Goal: Find specific page/section: Find specific page/section

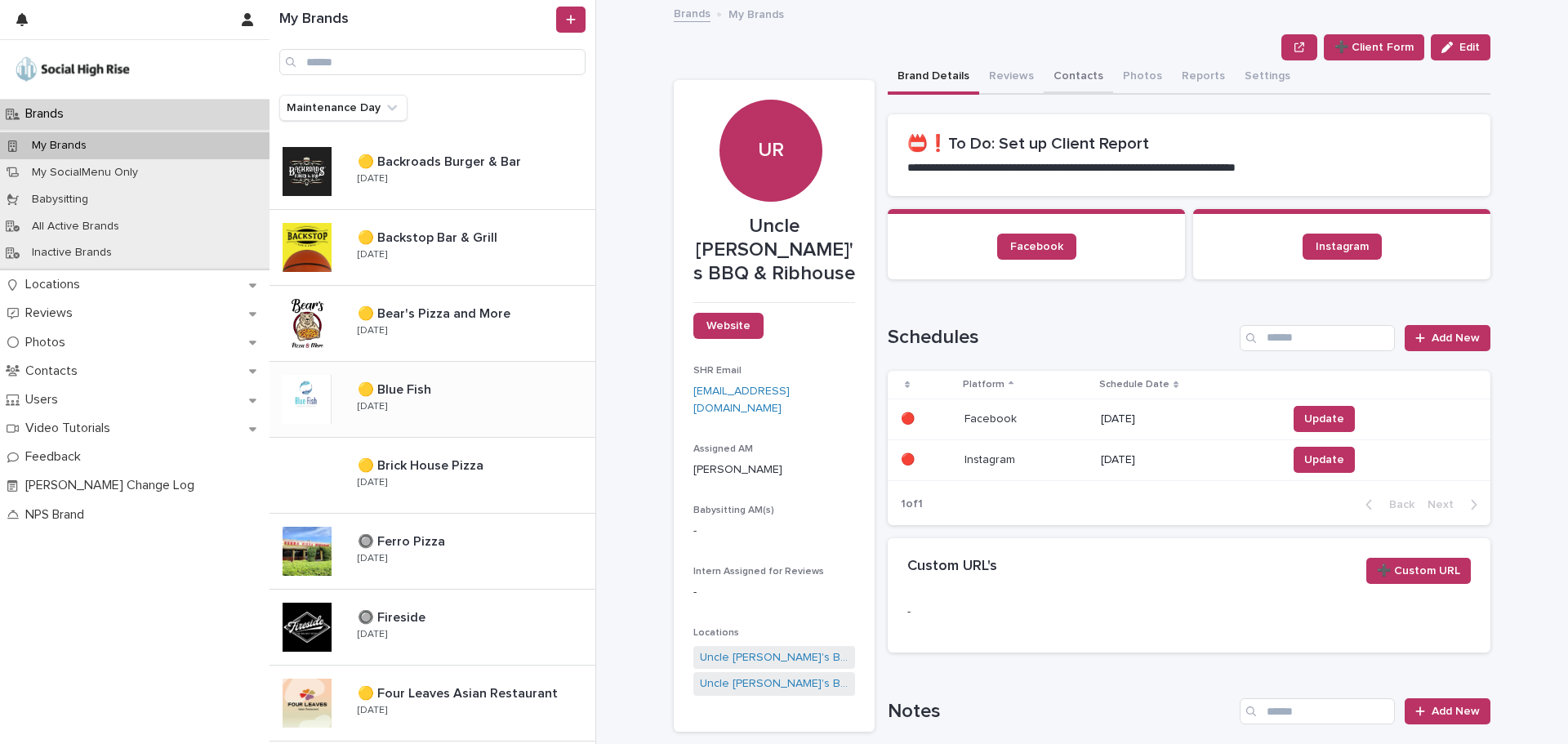
click at [1058, 77] on button "Contacts" at bounding box center [1078, 77] width 70 height 34
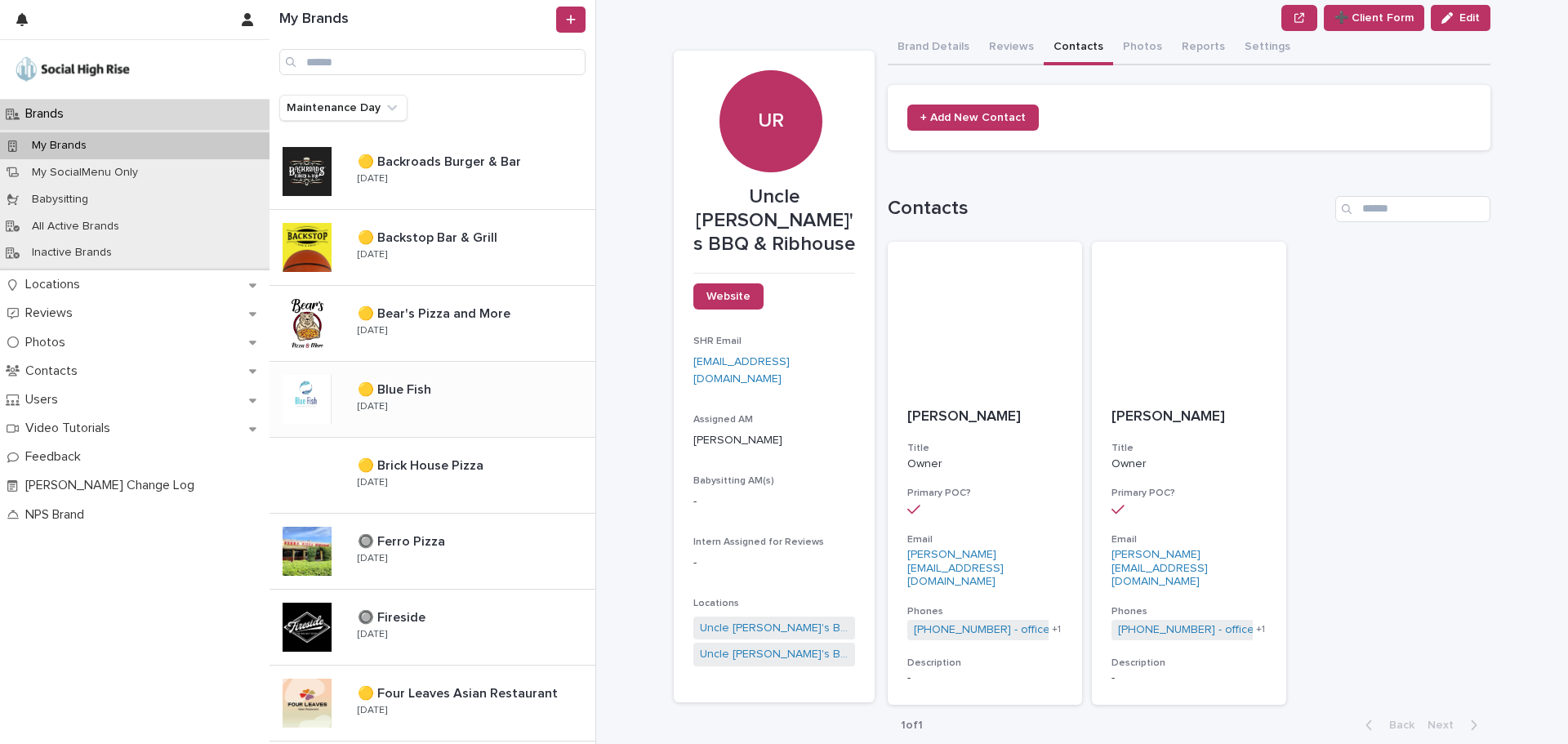
scroll to position [42, 0]
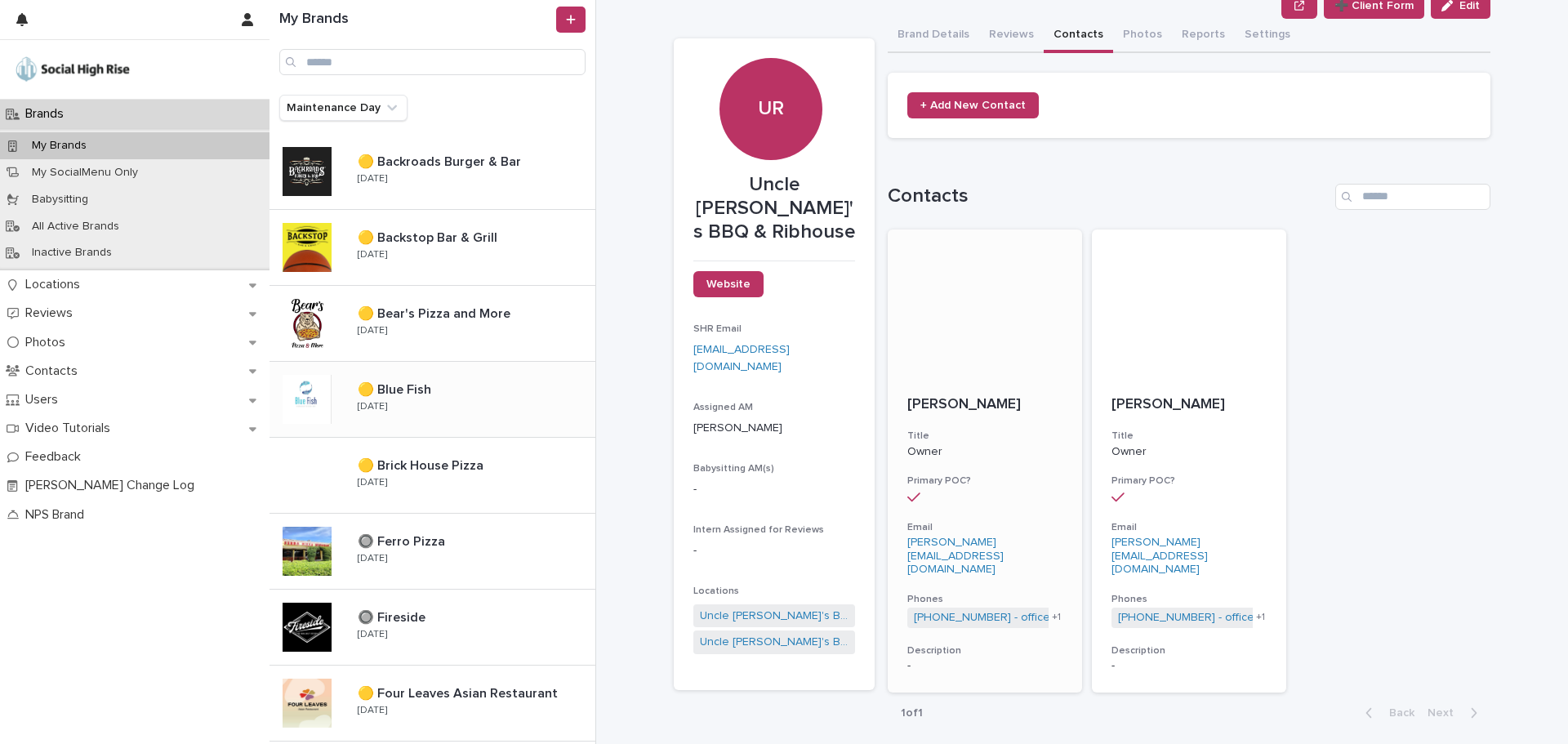
click at [1052, 611] on div "+ 1" at bounding box center [1055, 618] width 14 height 14
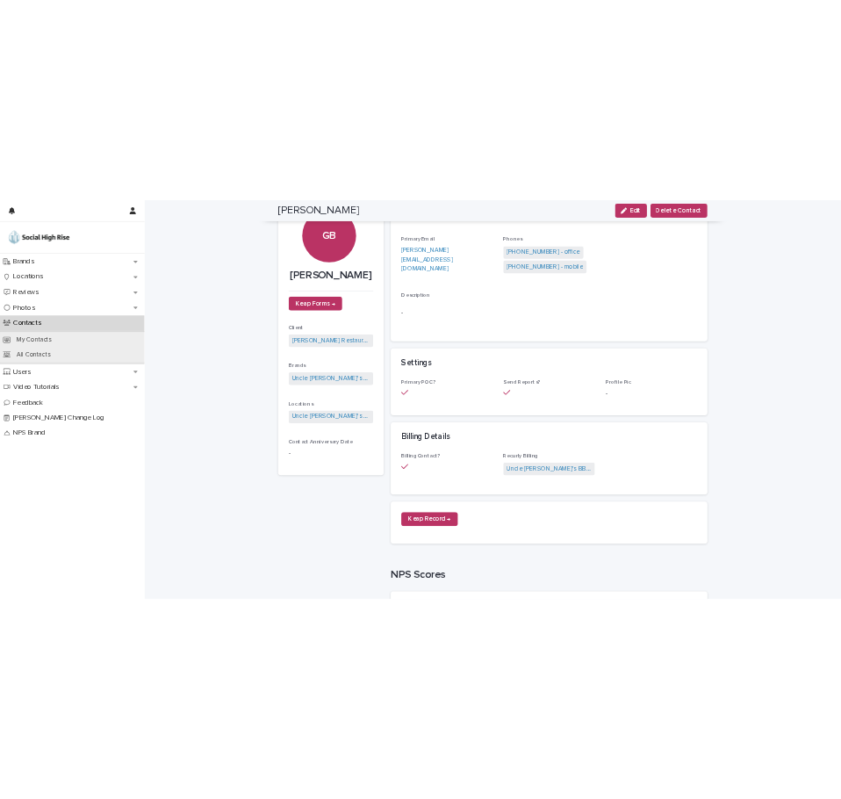
scroll to position [89, 0]
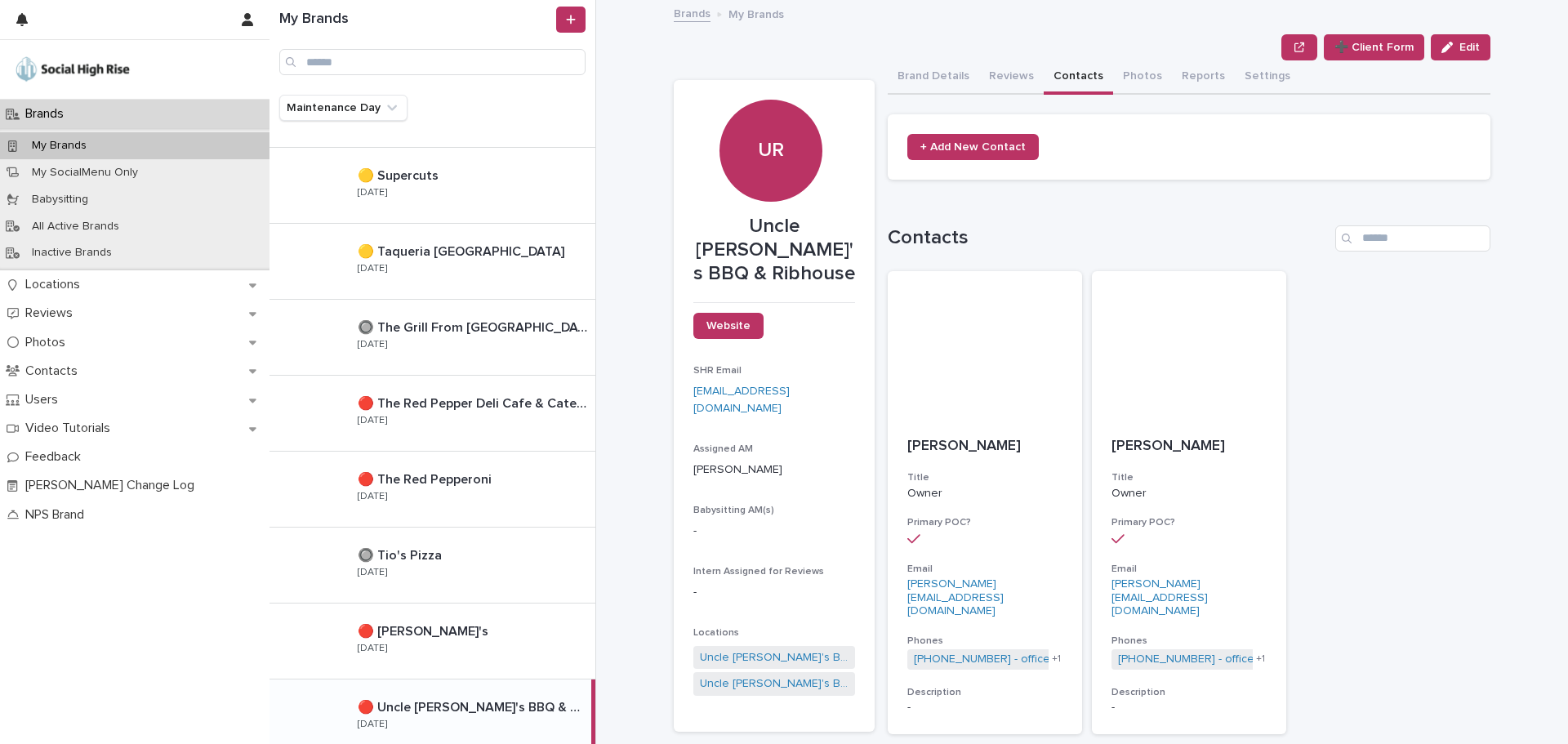
scroll to position [1715, 0]
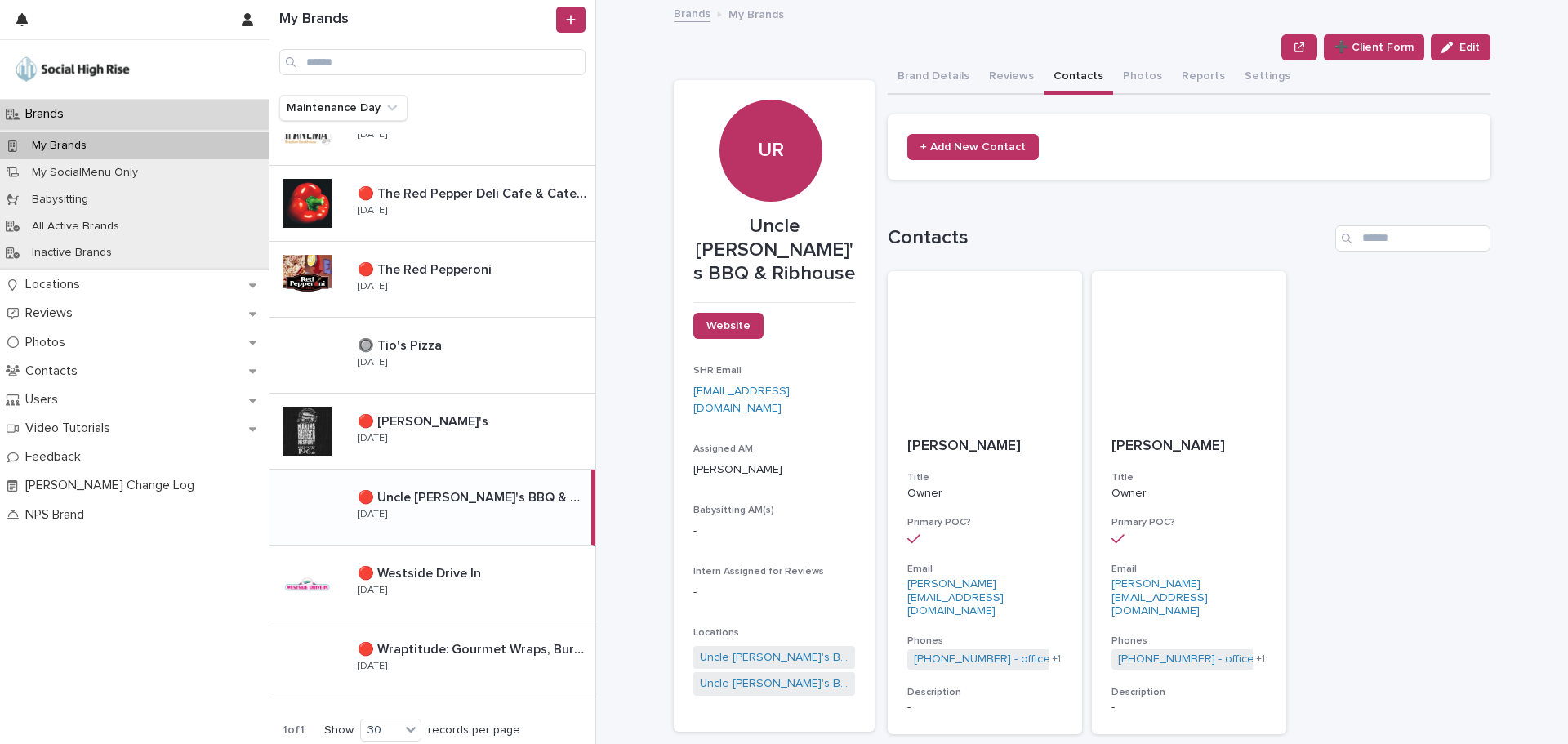
click at [471, 516] on div "🔴 Uncle [PERSON_NAME]'s BBQ & [PERSON_NAME] 🔴 Uncle [PERSON_NAME]'s BBQ & Ribho…" at bounding box center [468, 507] width 246 height 47
drag, startPoint x: 824, startPoint y: 251, endPoint x: 684, endPoint y: 227, distance: 142.0
click at [684, 227] on section "UR Uncle [PERSON_NAME]'s BBQ & [PERSON_NAME] Website SHR Email [EMAIL_ADDRESS][…" at bounding box center [774, 405] width 201 height 652
copy p "Uncle [PERSON_NAME]'s BBQ & Ribhouse"
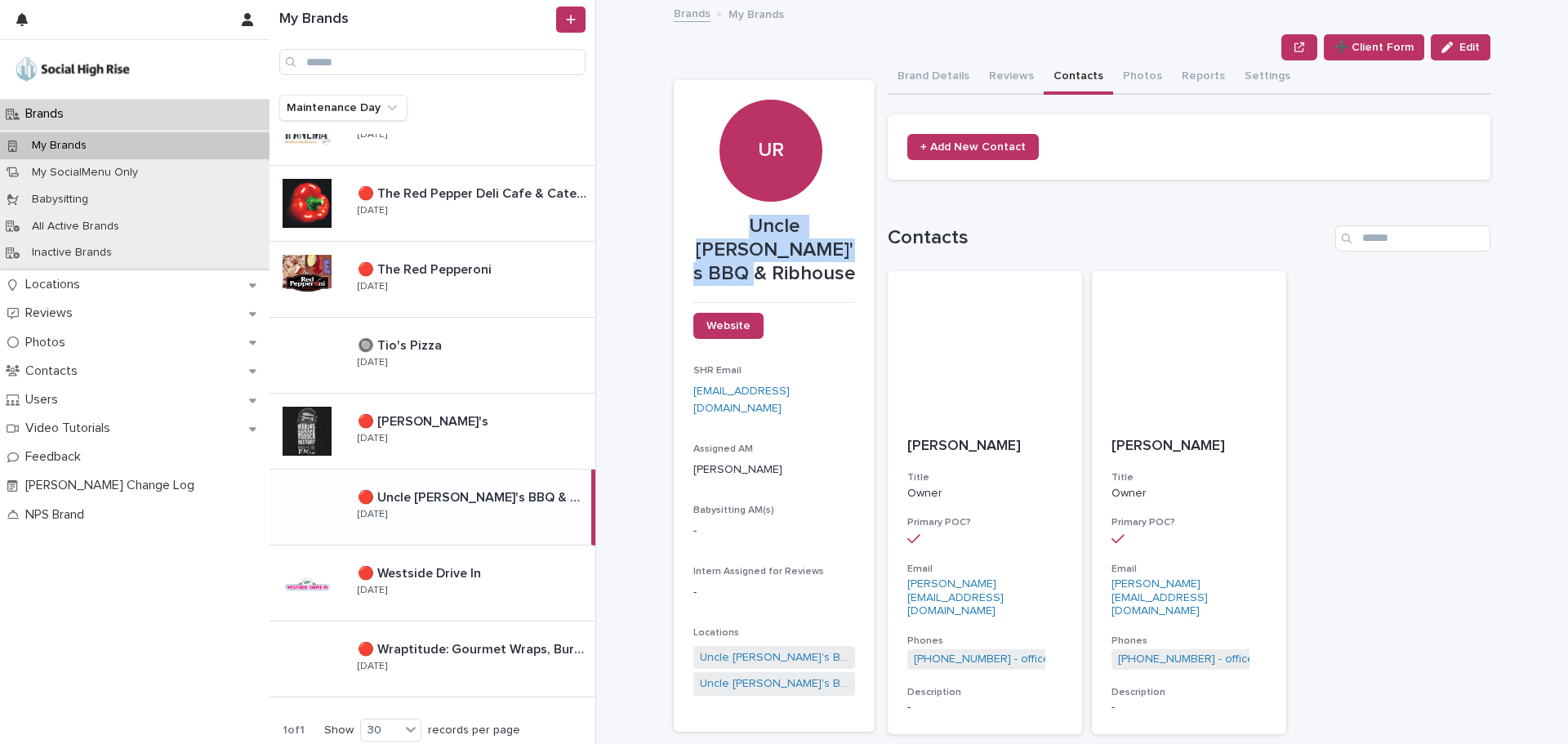
copy p "Uncle [PERSON_NAME]'s BBQ & Ribhouse"
